Goal: Task Accomplishment & Management: Complete application form

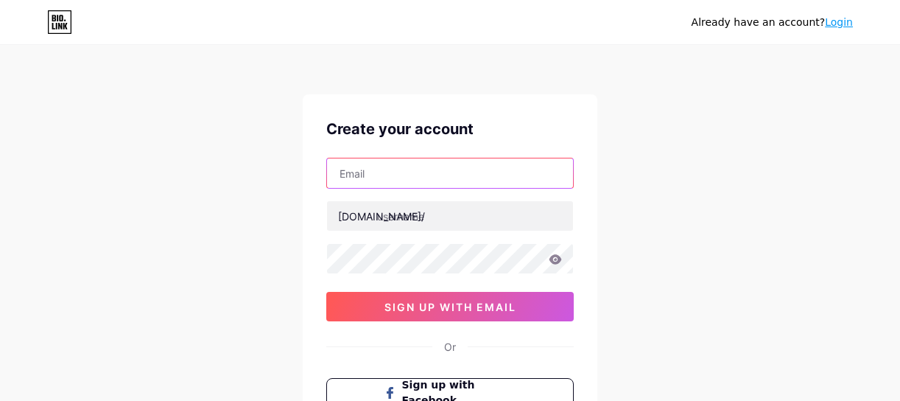
click at [399, 168] on input "text" at bounding box center [450, 172] width 246 height 29
type input "[EMAIL_ADDRESS][DOMAIN_NAME]"
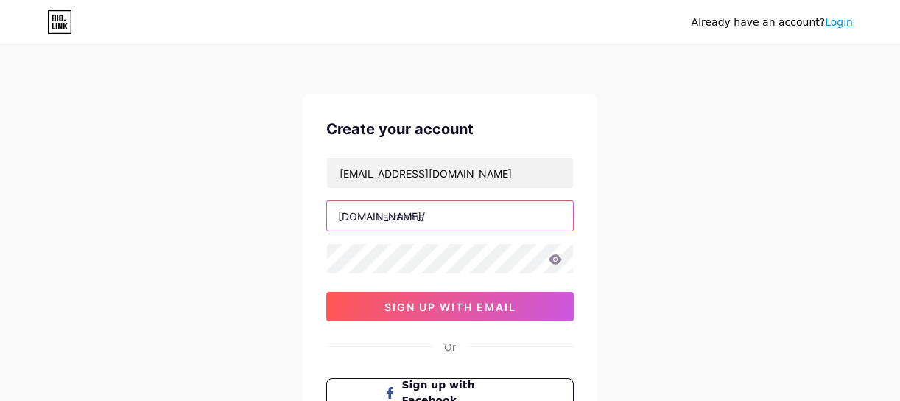
click at [449, 217] on input "text" at bounding box center [450, 215] width 246 height 29
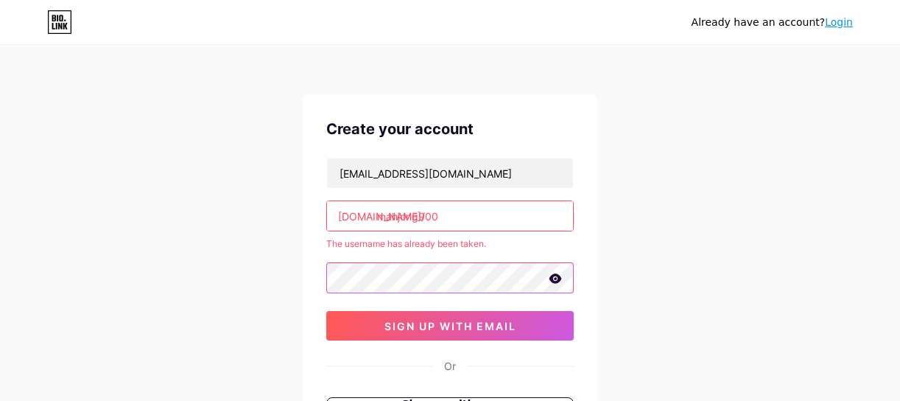
click at [549, 279] on div at bounding box center [450, 277] width 248 height 31
click at [558, 283] on icon at bounding box center [556, 278] width 13 height 10
click at [453, 228] on input "mahjong900" at bounding box center [450, 215] width 246 height 29
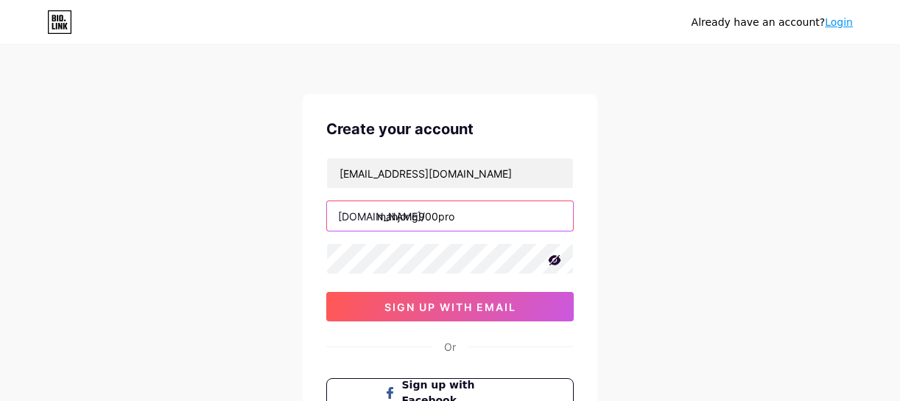
type input "mahjong900pro"
click at [654, 233] on div "Already have an account? Login Create your account [EMAIL_ADDRESS][DOMAIN_NAME]…" at bounding box center [450, 282] width 900 height 564
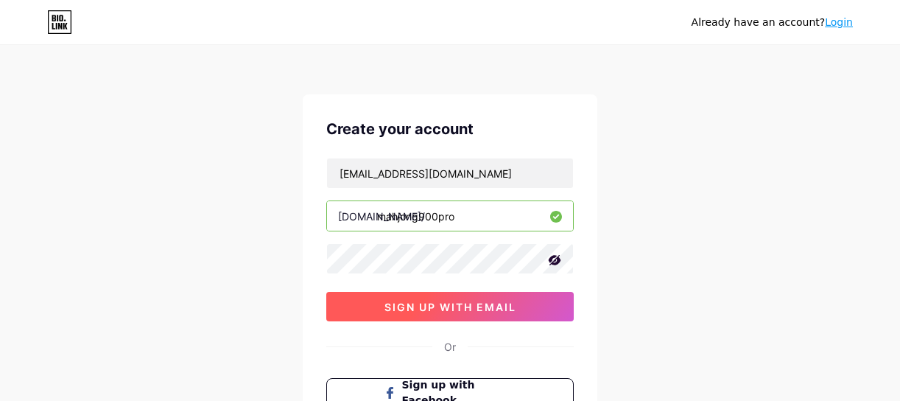
click at [506, 309] on span "sign up with email" at bounding box center [451, 307] width 132 height 13
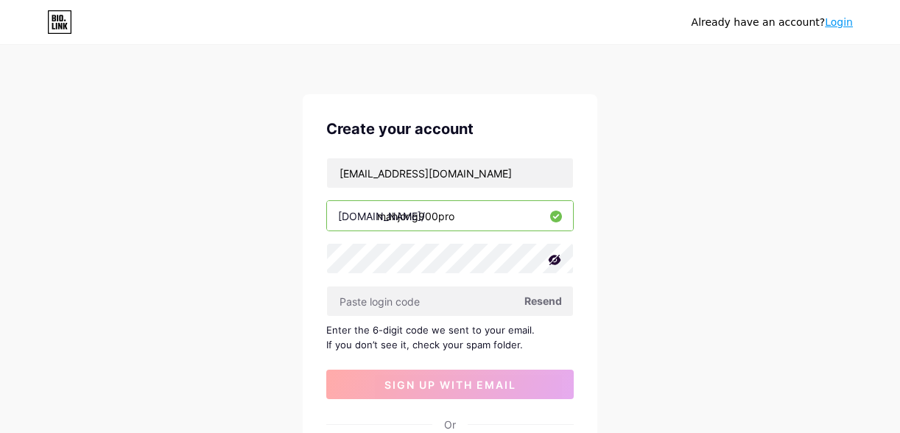
click at [550, 297] on span "Resend" at bounding box center [544, 300] width 38 height 15
